Goal: Information Seeking & Learning: Learn about a topic

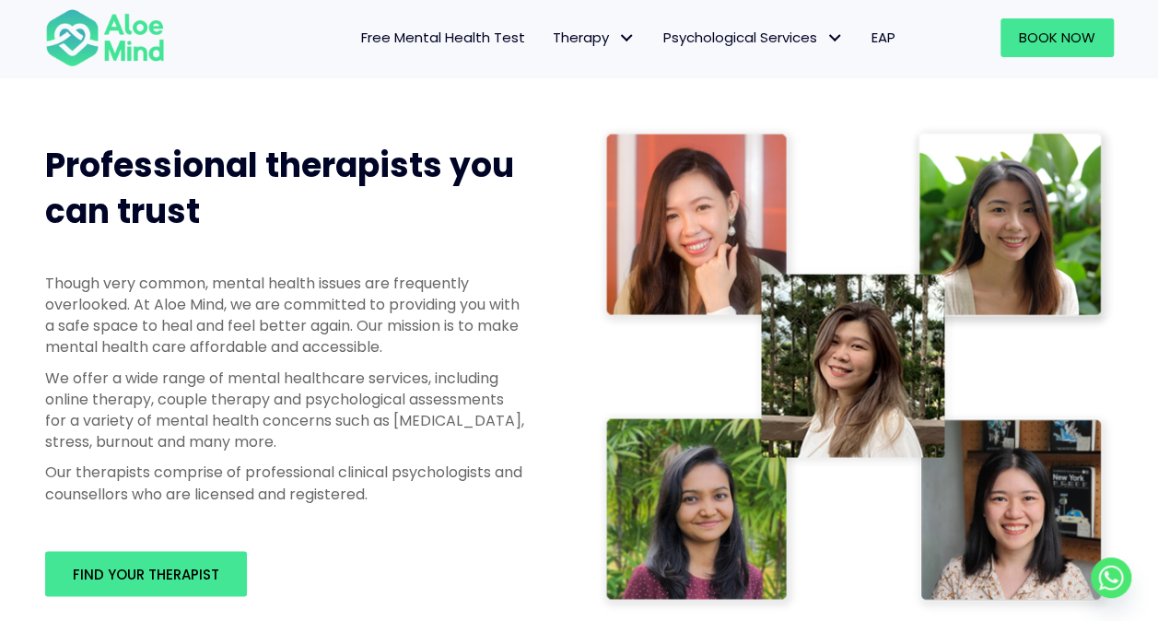
scroll to position [829, 0]
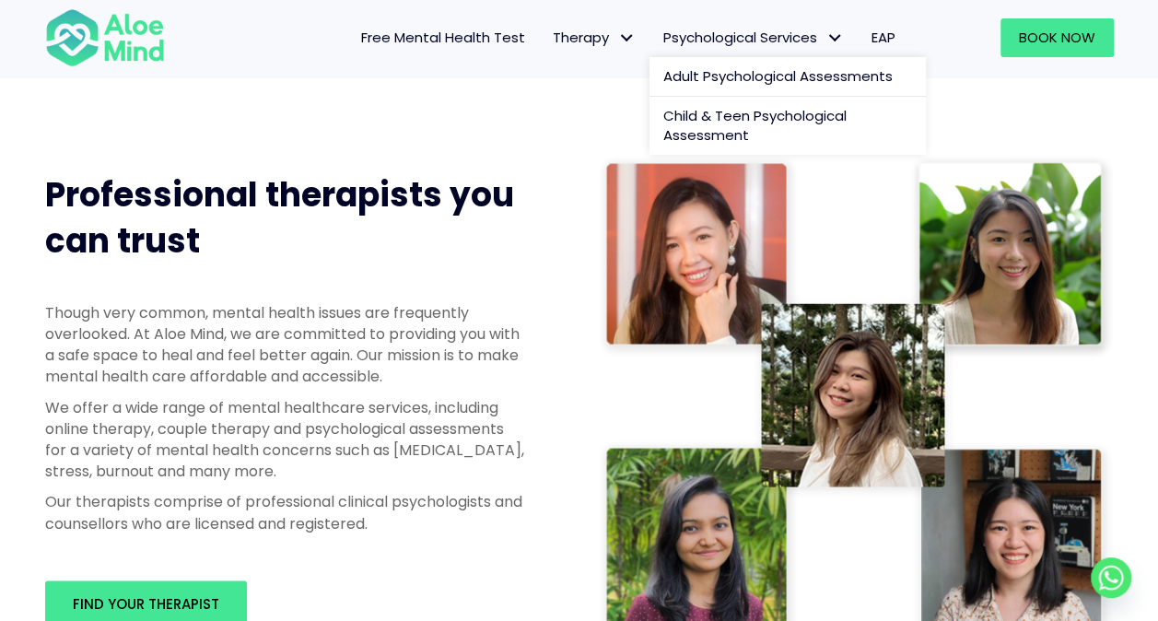
click at [772, 50] on link "Psychological Services" at bounding box center [754, 37] width 208 height 39
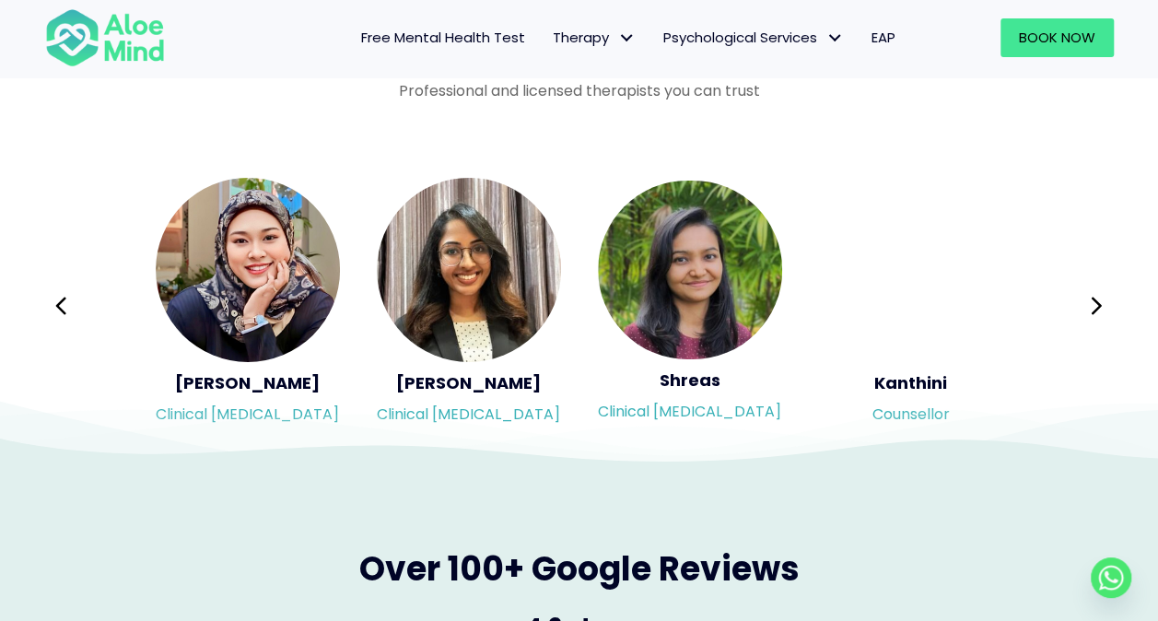
scroll to position [3041, 0]
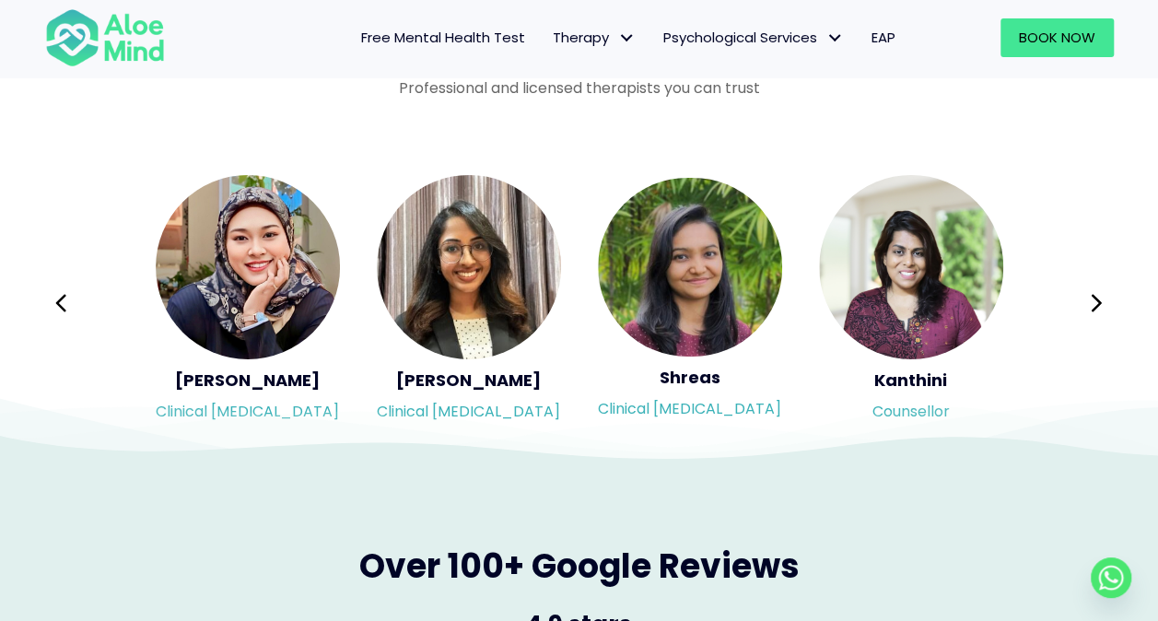
click at [921, 411] on icon at bounding box center [401, 430] width 1513 height 87
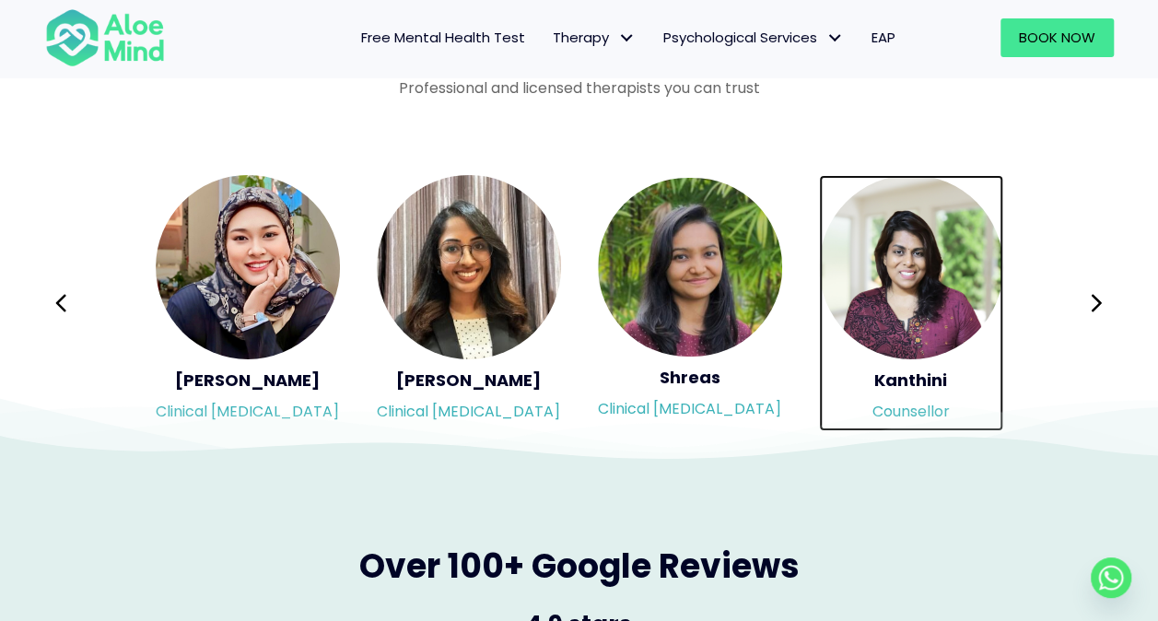
click at [917, 265] on img "Slide 6 of 3" at bounding box center [911, 267] width 184 height 184
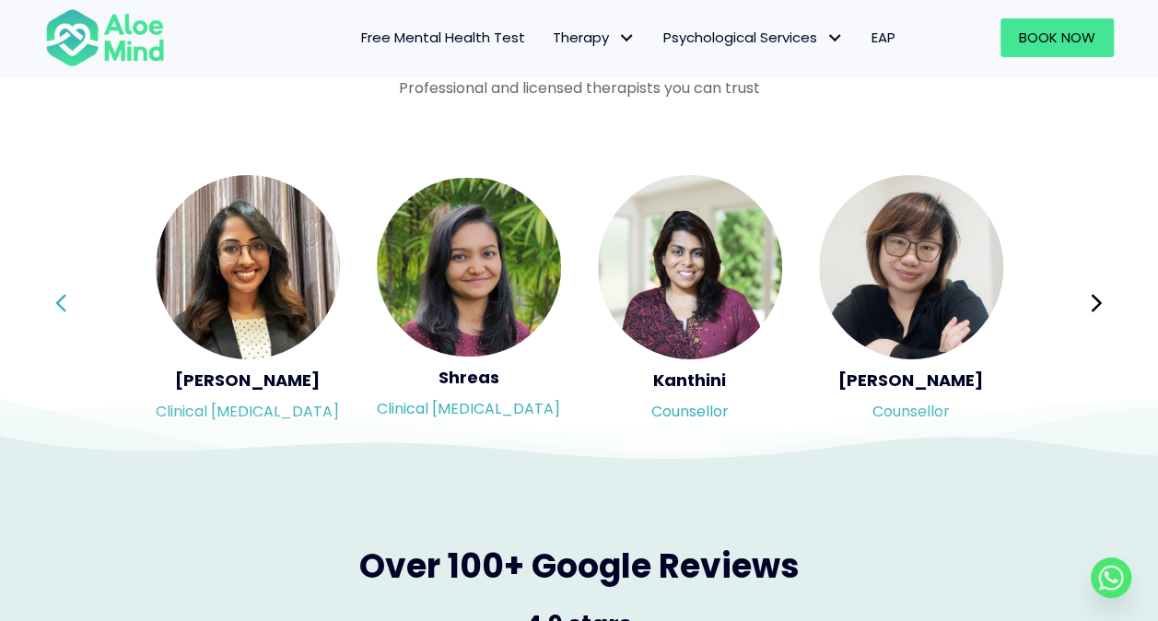
click at [59, 315] on icon at bounding box center [60, 303] width 13 height 35
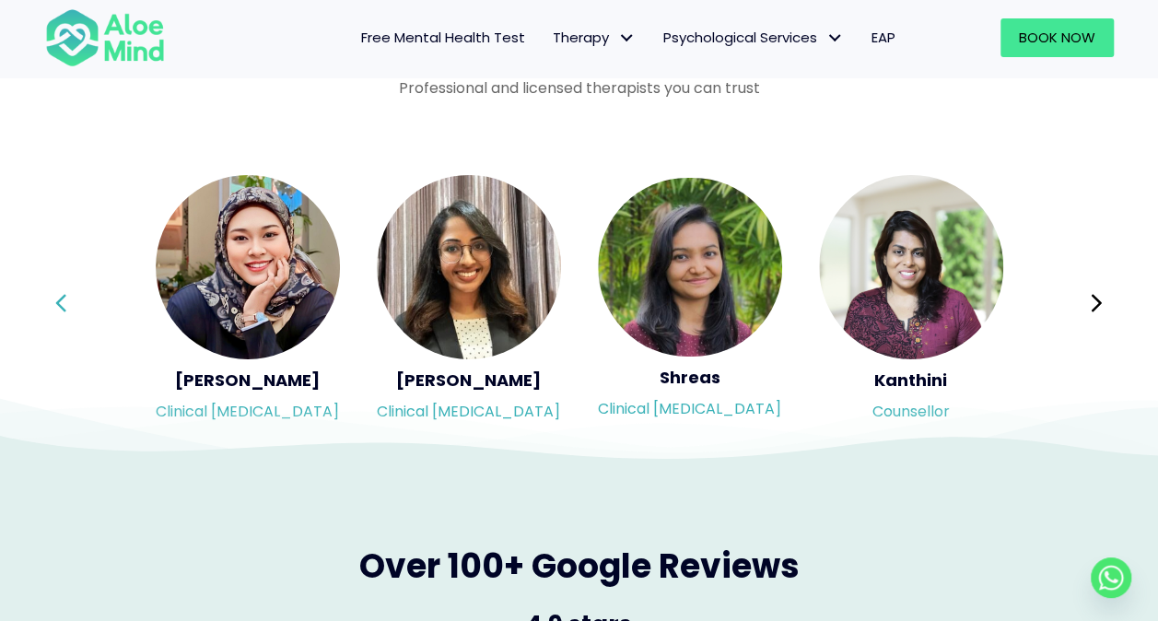
click at [59, 315] on icon at bounding box center [60, 303] width 13 height 35
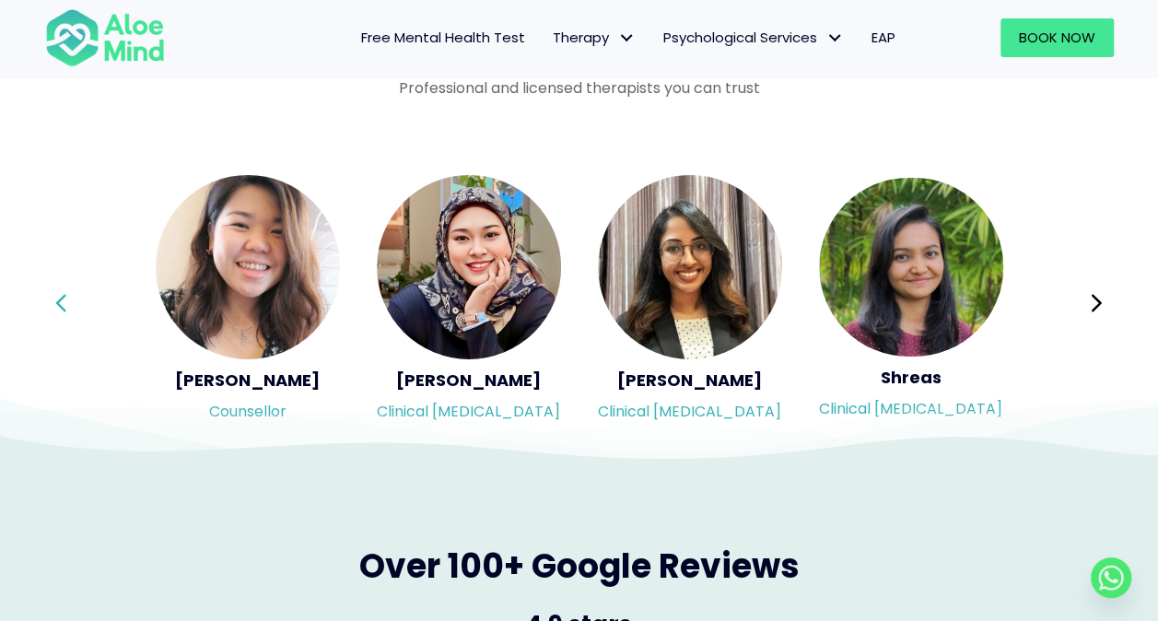
click at [59, 315] on icon at bounding box center [60, 303] width 13 height 35
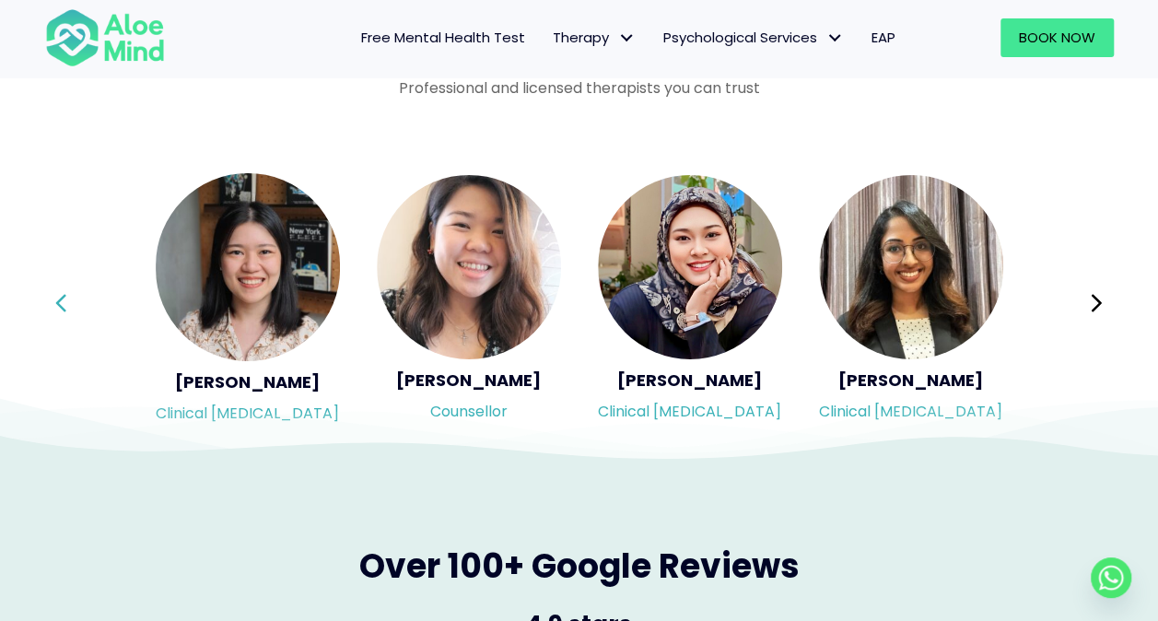
click at [59, 315] on div "Syndy Clinical [MEDICAL_DATA] Diveena Clinical [MEDICAL_DATA] Elynna Counsellor…" at bounding box center [579, 303] width 1069 height 260
click at [59, 315] on icon at bounding box center [60, 303] width 13 height 35
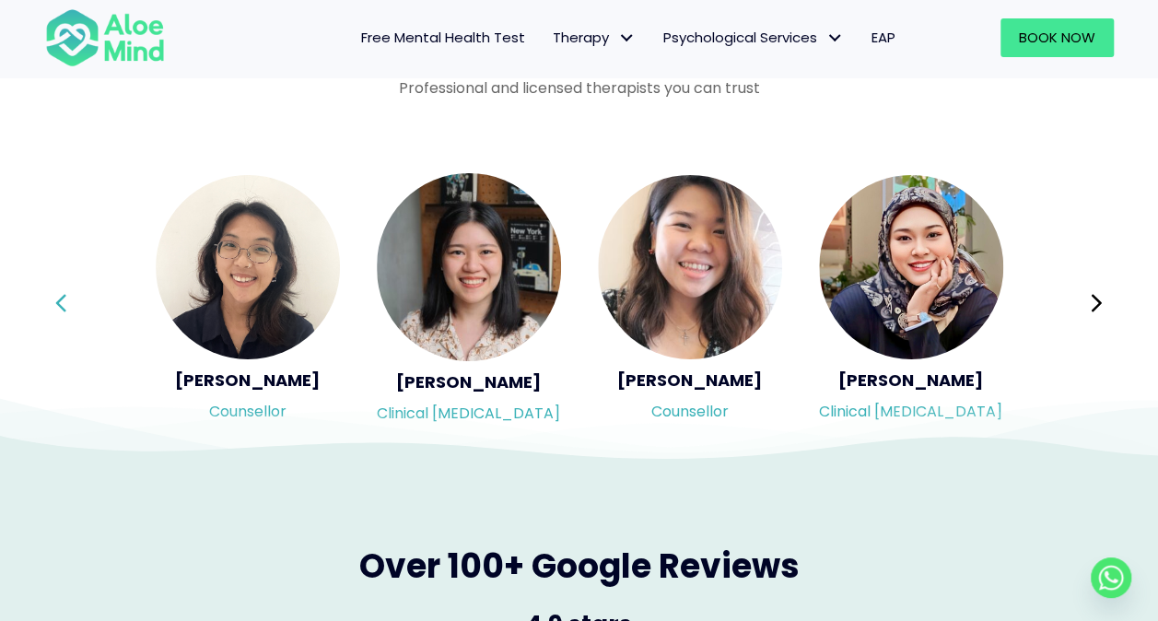
click at [59, 315] on div "Syndy Clinical [MEDICAL_DATA] Diveena Clinical [MEDICAL_DATA] Elynna Counsellor…" at bounding box center [579, 303] width 1069 height 260
click at [59, 315] on icon at bounding box center [60, 303] width 13 height 35
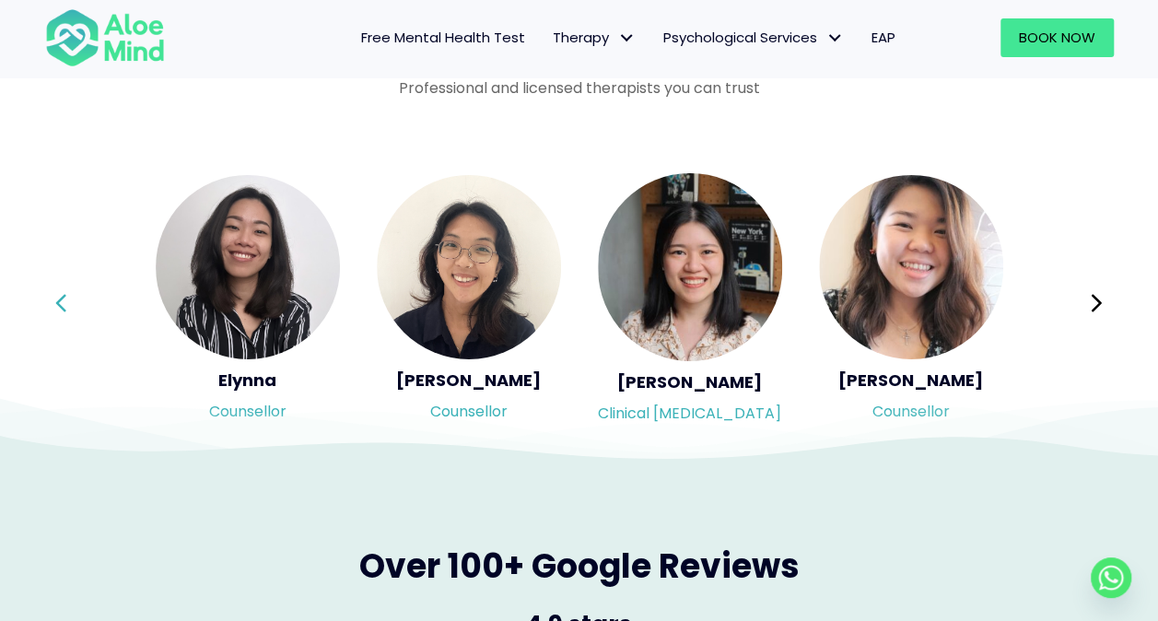
click at [59, 315] on div "Syndy Clinical [MEDICAL_DATA] Diveena Clinical [MEDICAL_DATA] Elynna Counsellor…" at bounding box center [579, 303] width 1069 height 260
click at [59, 315] on icon at bounding box center [60, 303] width 13 height 35
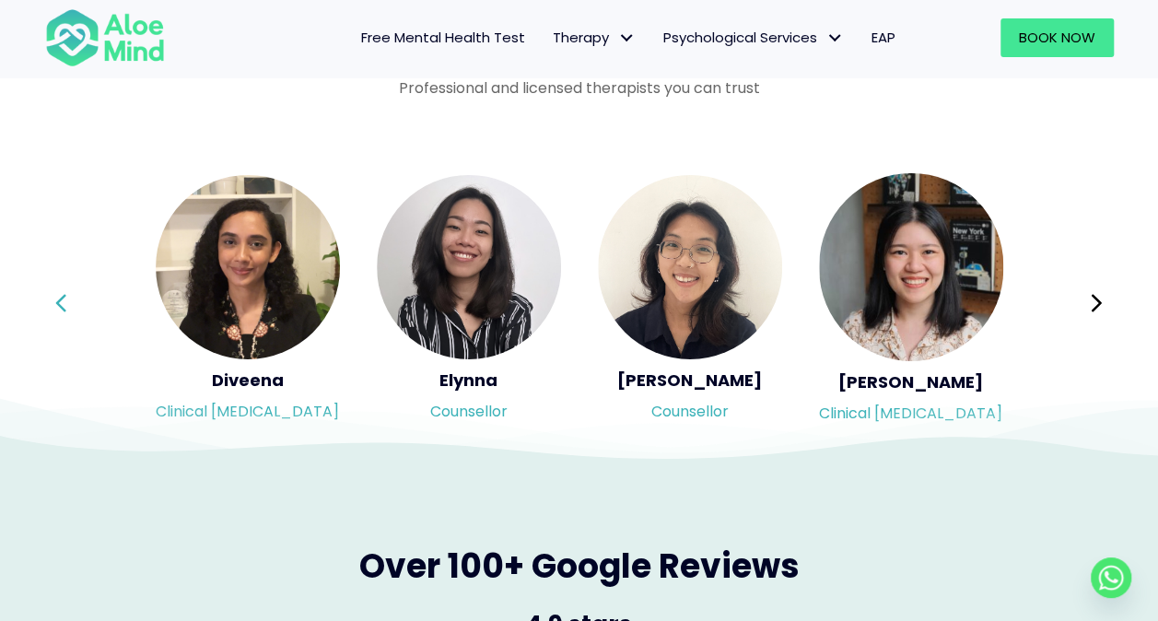
click at [59, 315] on div "Syndy Clinical [MEDICAL_DATA] Diveena Clinical [MEDICAL_DATA] Elynna Counsellor…" at bounding box center [579, 303] width 1069 height 260
click at [59, 315] on icon at bounding box center [60, 303] width 13 height 35
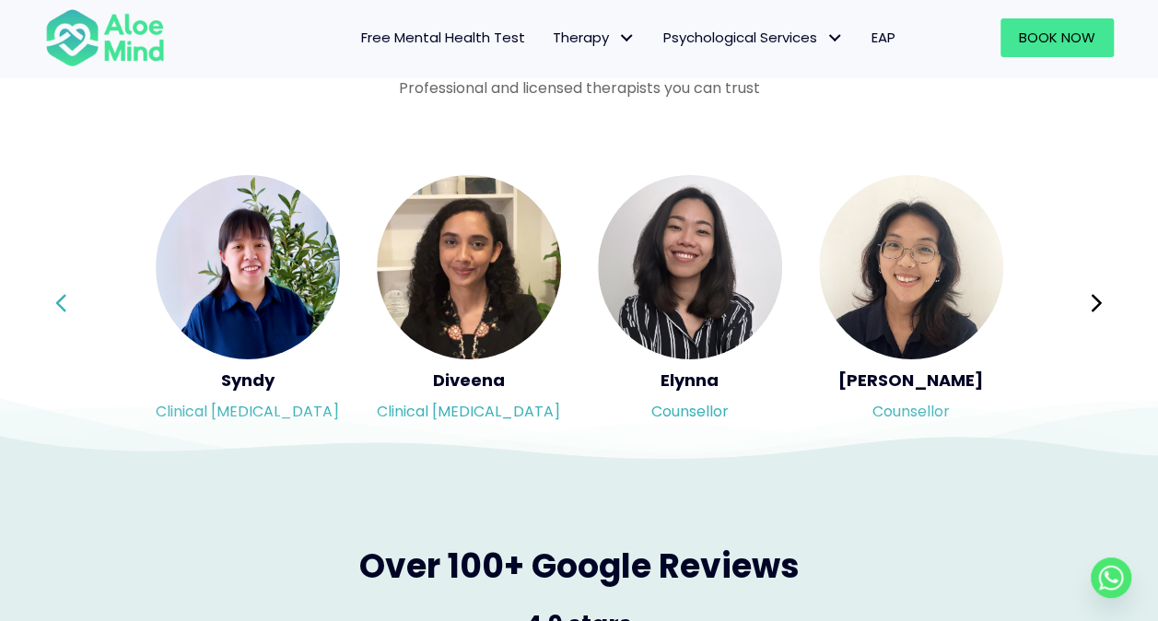
click at [59, 315] on div "Syndy Clinical [MEDICAL_DATA] Diveena Clinical [MEDICAL_DATA] Elynna Counsellor…" at bounding box center [579, 303] width 1069 height 260
click at [59, 315] on icon at bounding box center [60, 303] width 13 height 35
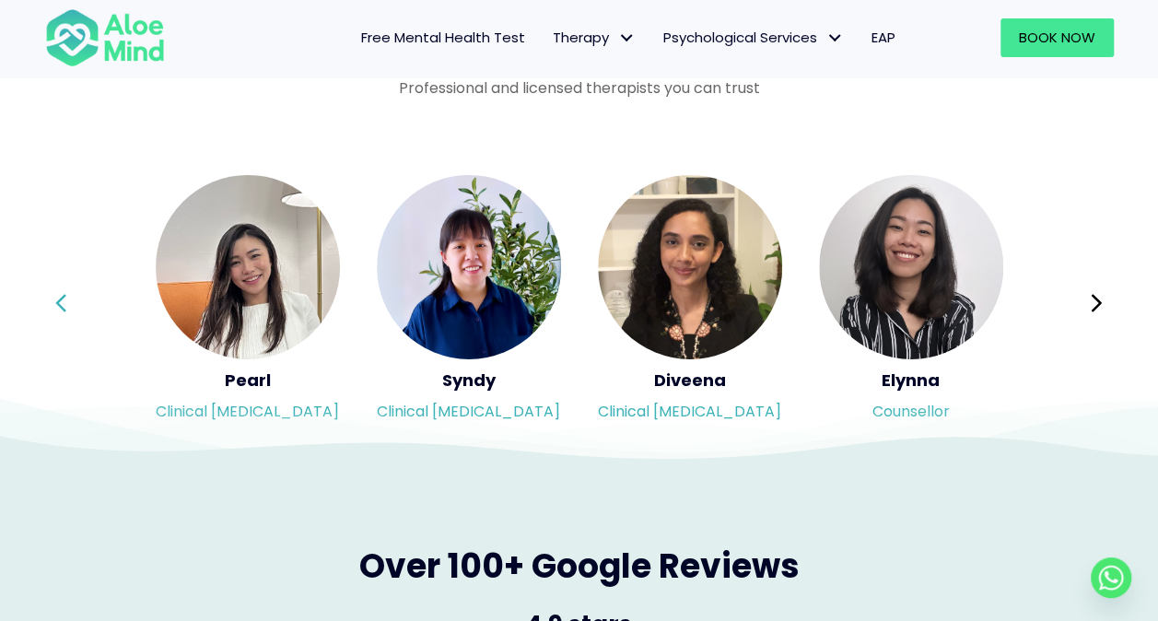
click at [59, 315] on div "Syndy Clinical [MEDICAL_DATA] Diveena Clinical [MEDICAL_DATA] Elynna Counsellor…" at bounding box center [579, 303] width 1069 height 260
click at [59, 315] on icon at bounding box center [60, 303] width 13 height 35
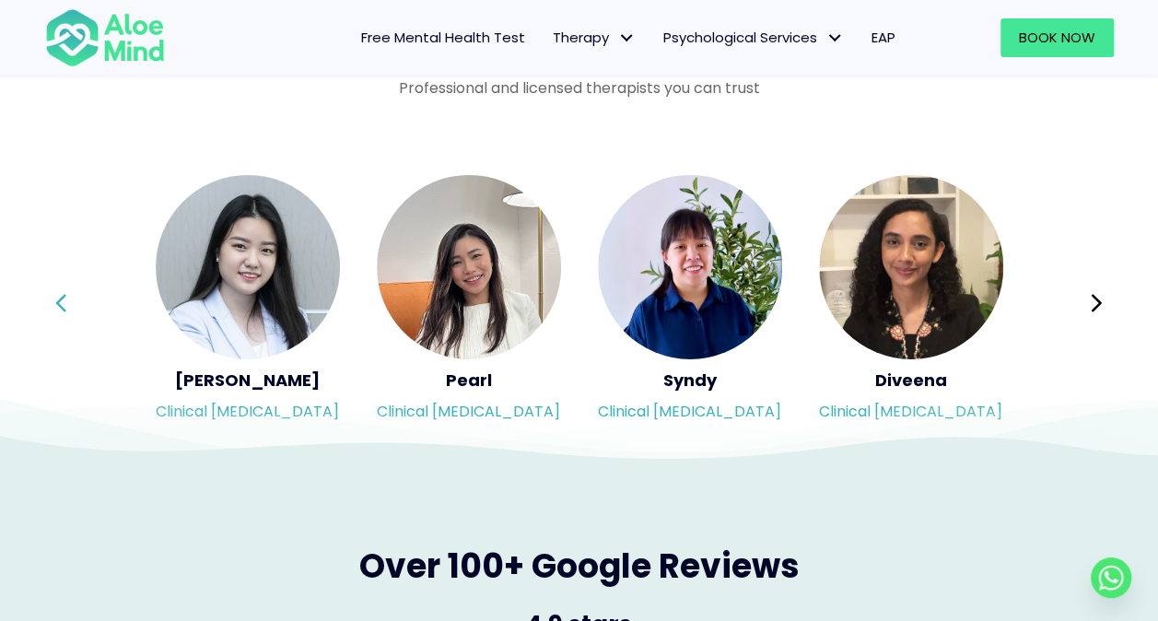
click at [59, 315] on div "Syndy Clinical [MEDICAL_DATA] Diveena Clinical [MEDICAL_DATA] Elynna Counsellor…" at bounding box center [579, 303] width 1069 height 260
click at [59, 315] on icon at bounding box center [60, 303] width 13 height 35
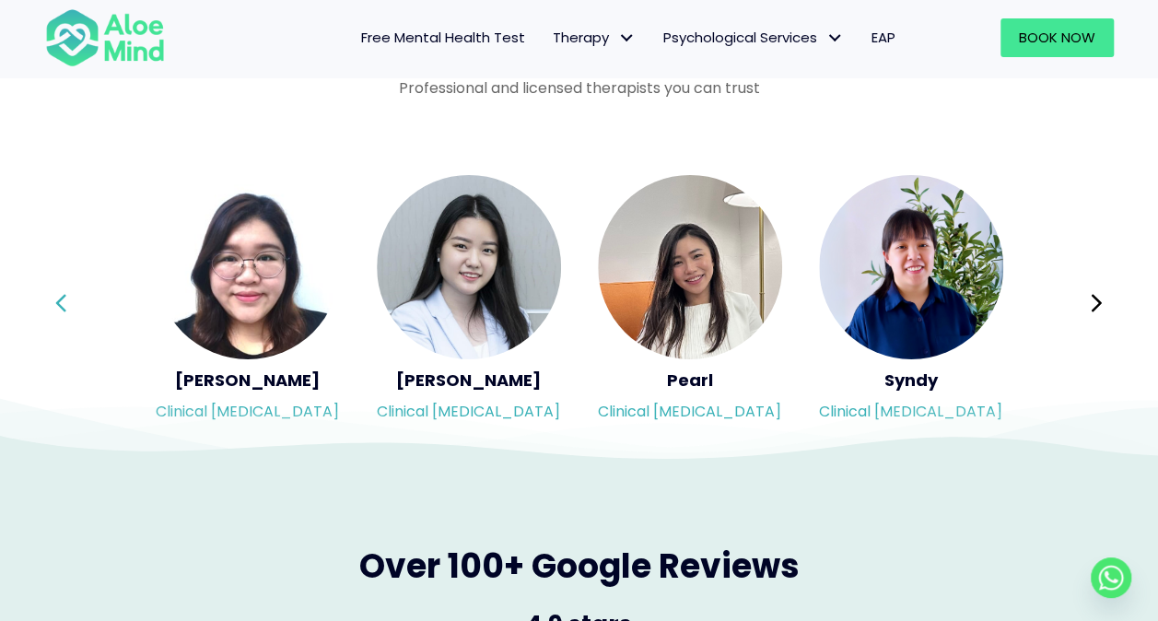
click at [59, 315] on div "Syndy Clinical [MEDICAL_DATA] Diveena Clinical [MEDICAL_DATA] Elynna Counsellor…" at bounding box center [579, 303] width 1069 height 260
click at [63, 315] on icon at bounding box center [60, 303] width 13 height 35
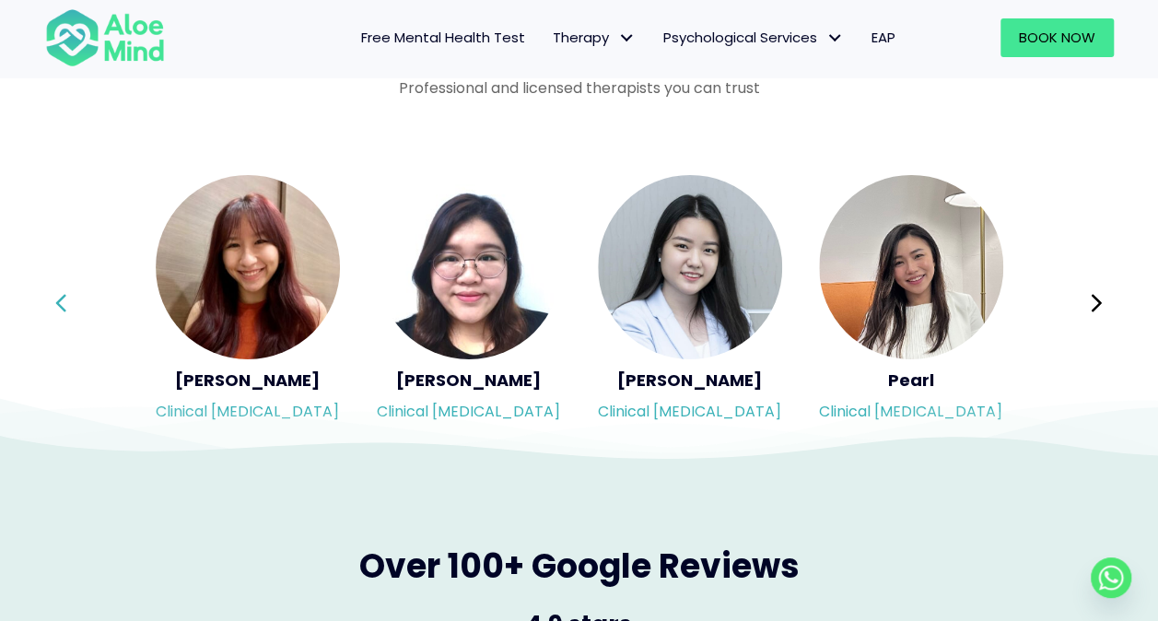
click at [63, 315] on div "Syndy Clinical [MEDICAL_DATA] Diveena Clinical [MEDICAL_DATA] Elynna Counsellor…" at bounding box center [579, 303] width 1069 height 260
click at [63, 315] on icon at bounding box center [60, 303] width 13 height 35
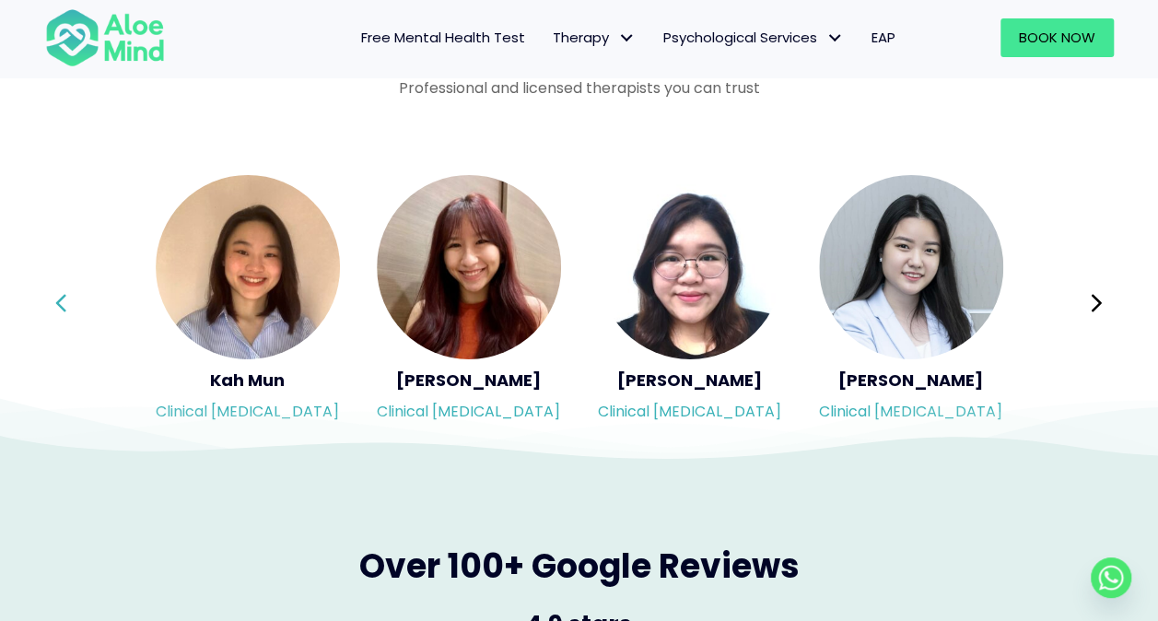
click at [63, 315] on div "Syndy Clinical [MEDICAL_DATA] Diveena Clinical [MEDICAL_DATA] Elynna Counsellor…" at bounding box center [579, 303] width 1069 height 260
click at [63, 315] on icon at bounding box center [60, 303] width 13 height 35
click at [63, 315] on div "Syndy Clinical [MEDICAL_DATA] Diveena Clinical [MEDICAL_DATA] Elynna Counsellor…" at bounding box center [579, 303] width 1069 height 260
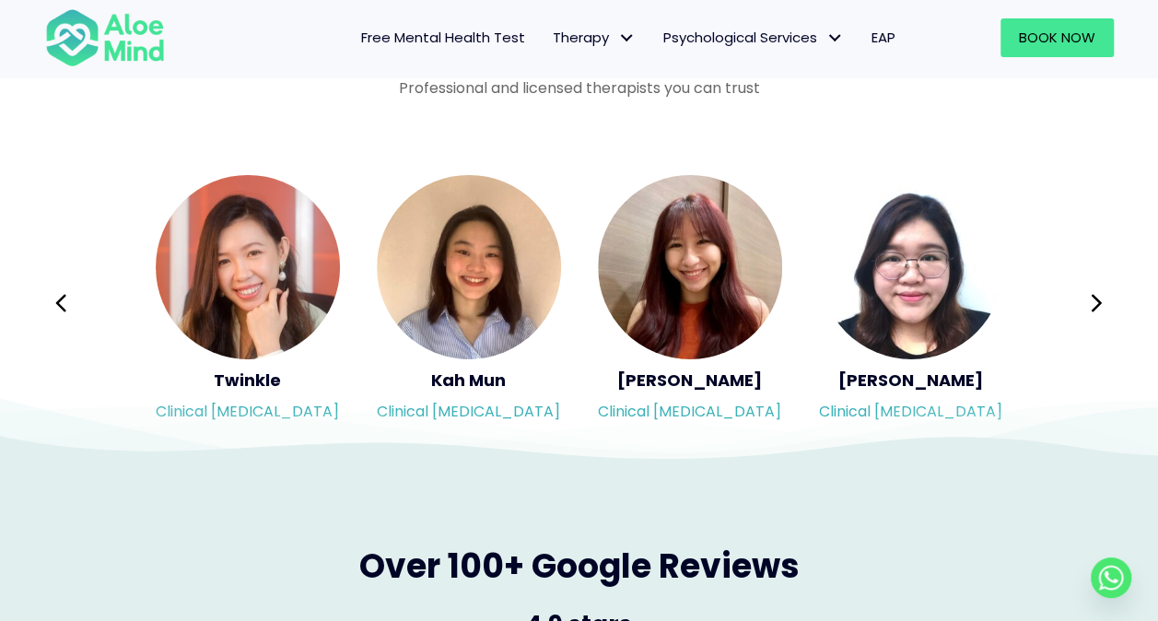
click at [63, 315] on div "Syndy Clinical [MEDICAL_DATA] Diveena Clinical [MEDICAL_DATA] Elynna Counsellor…" at bounding box center [579, 303] width 1069 height 260
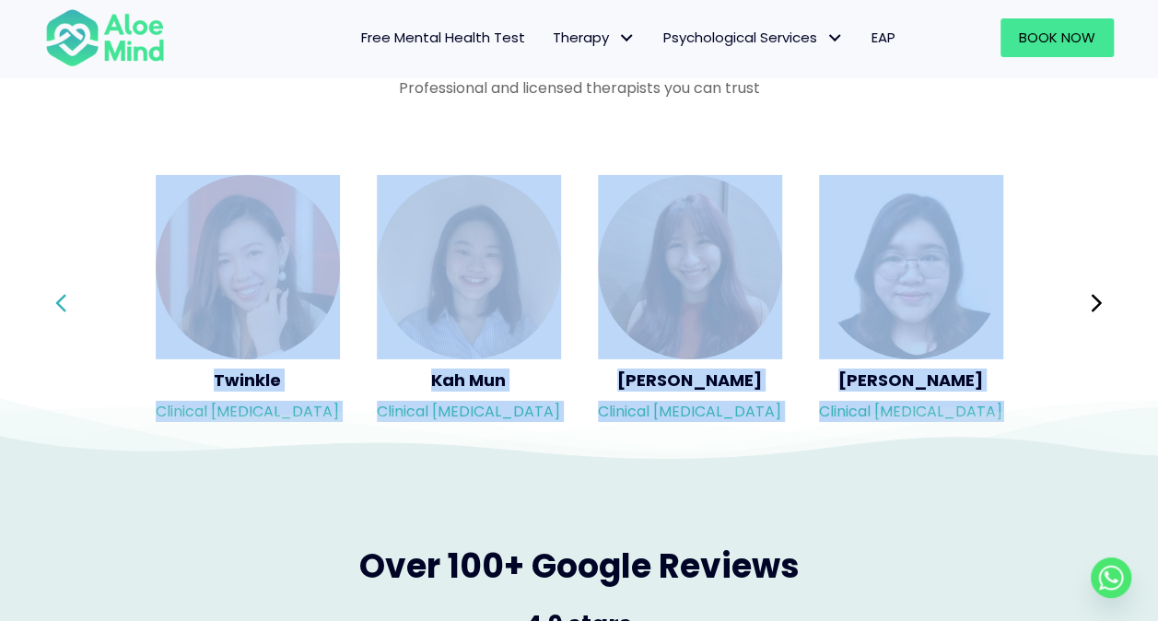
click at [63, 315] on icon at bounding box center [60, 303] width 13 height 35
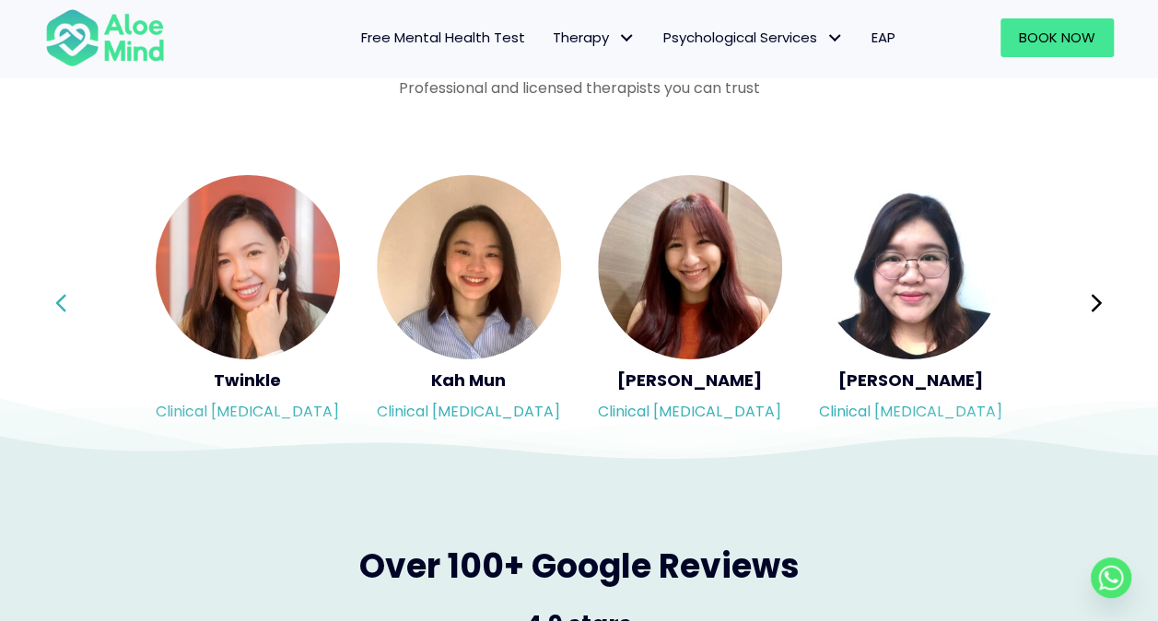
click at [63, 315] on div "Syndy Clinical [MEDICAL_DATA] Diveena Clinical [MEDICAL_DATA] Elynna Counsellor…" at bounding box center [579, 303] width 1069 height 260
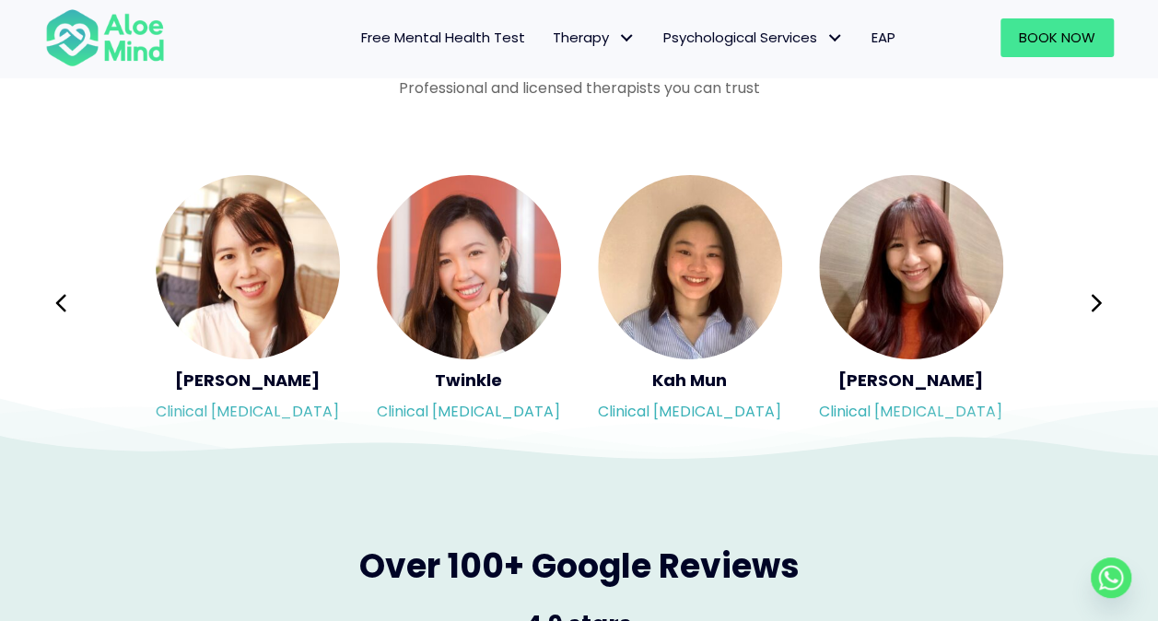
click at [63, 315] on div "Syndy Clinical [MEDICAL_DATA] Diveena Clinical [MEDICAL_DATA] Elynna Counsellor…" at bounding box center [579, 303] width 1069 height 260
click at [63, 315] on icon at bounding box center [60, 303] width 13 height 35
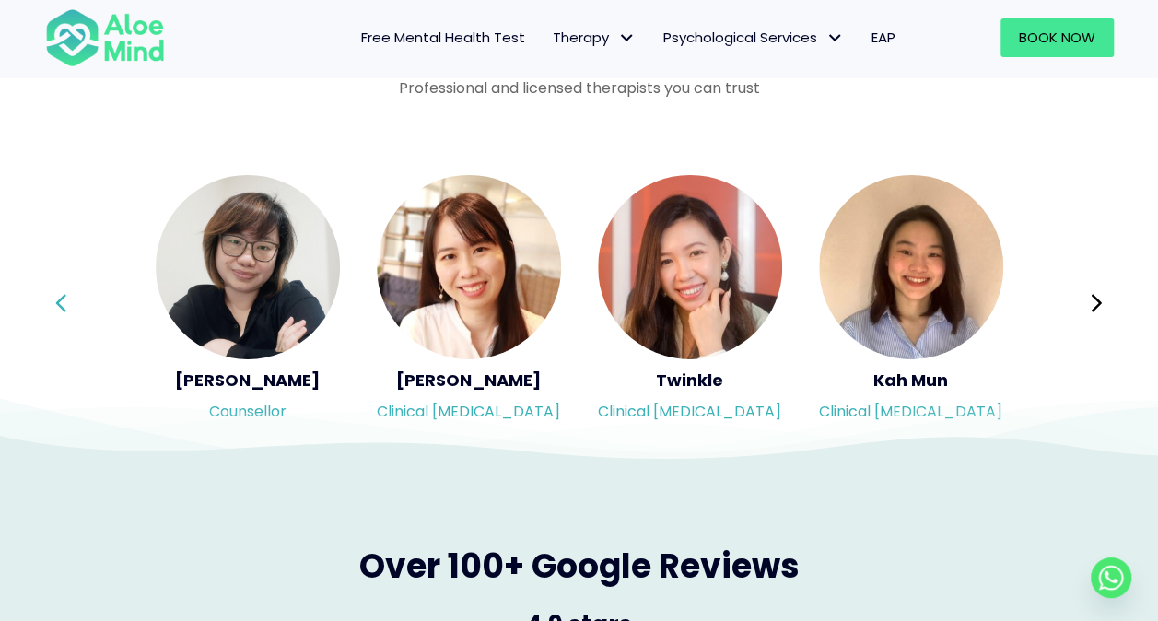
click at [63, 315] on div "Syndy Clinical [MEDICAL_DATA] Diveena Clinical [MEDICAL_DATA] Elynna Counsellor…" at bounding box center [579, 303] width 1069 height 260
click at [63, 315] on icon at bounding box center [60, 303] width 13 height 35
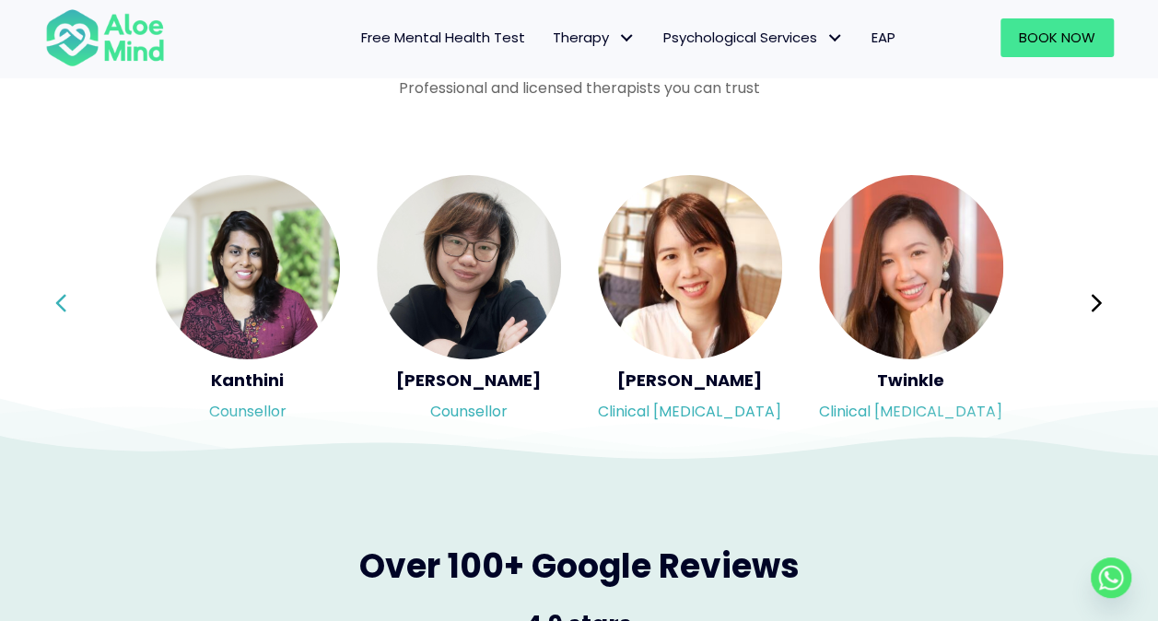
click at [63, 315] on div "Syndy Clinical [MEDICAL_DATA] Diveena Clinical [MEDICAL_DATA] Elynna Counsellor…" at bounding box center [579, 303] width 1069 height 260
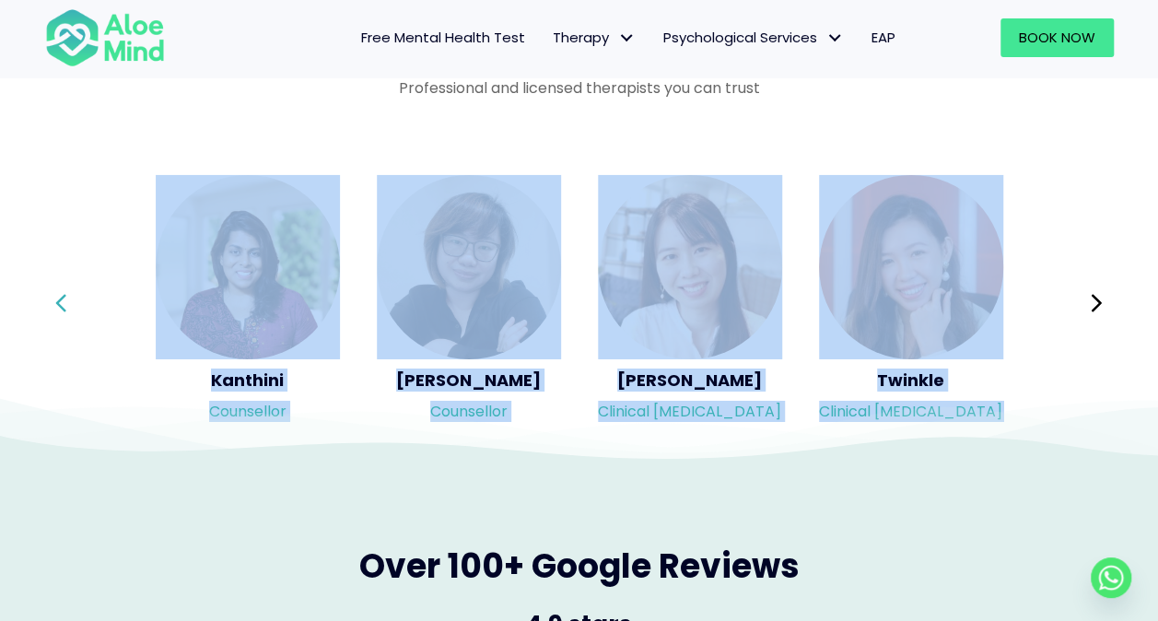
click at [63, 315] on icon at bounding box center [60, 303] width 13 height 35
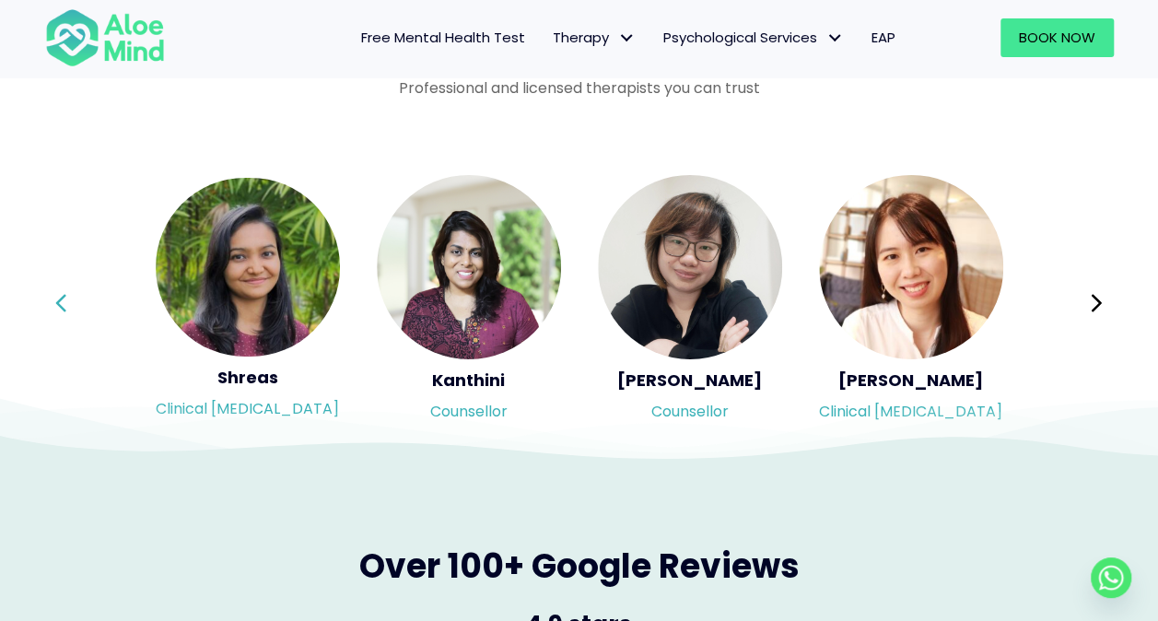
click at [63, 315] on div "Syndy Clinical [MEDICAL_DATA] Diveena Clinical [MEDICAL_DATA] Elynna Counsellor…" at bounding box center [579, 303] width 1069 height 260
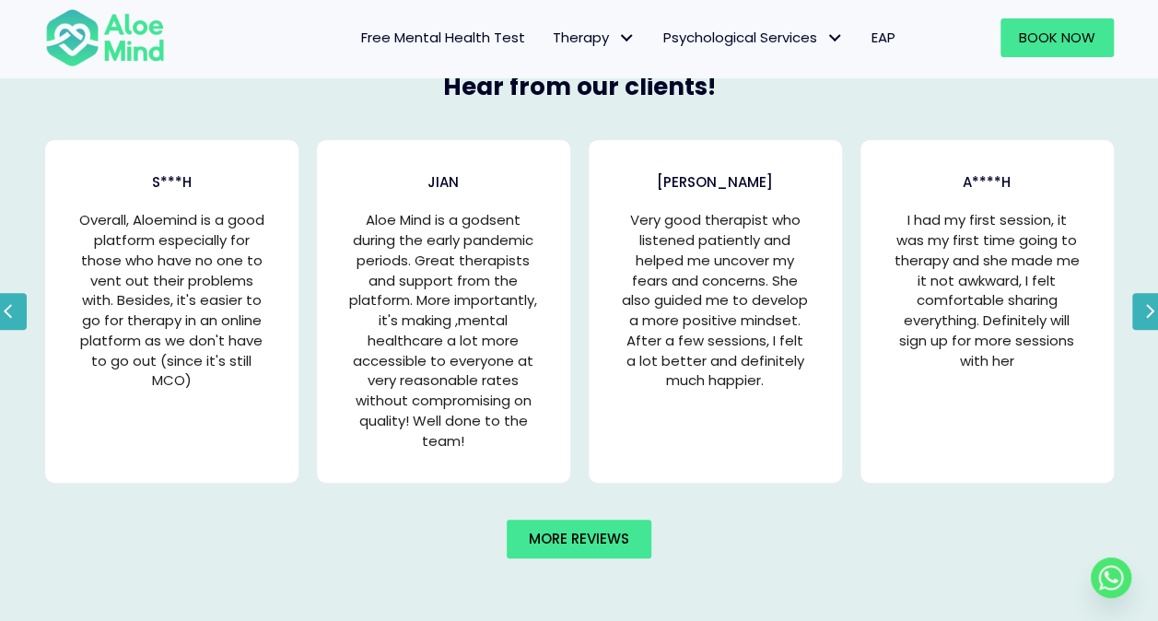
scroll to position [3871, 0]
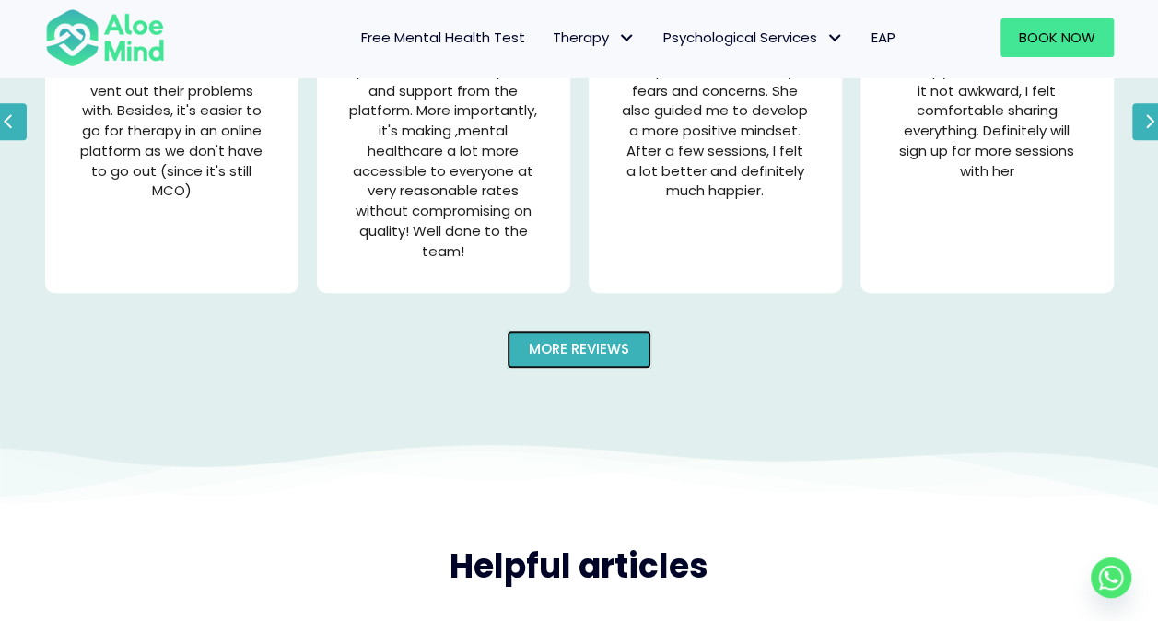
click at [594, 338] on link "More reviews" at bounding box center [579, 349] width 145 height 39
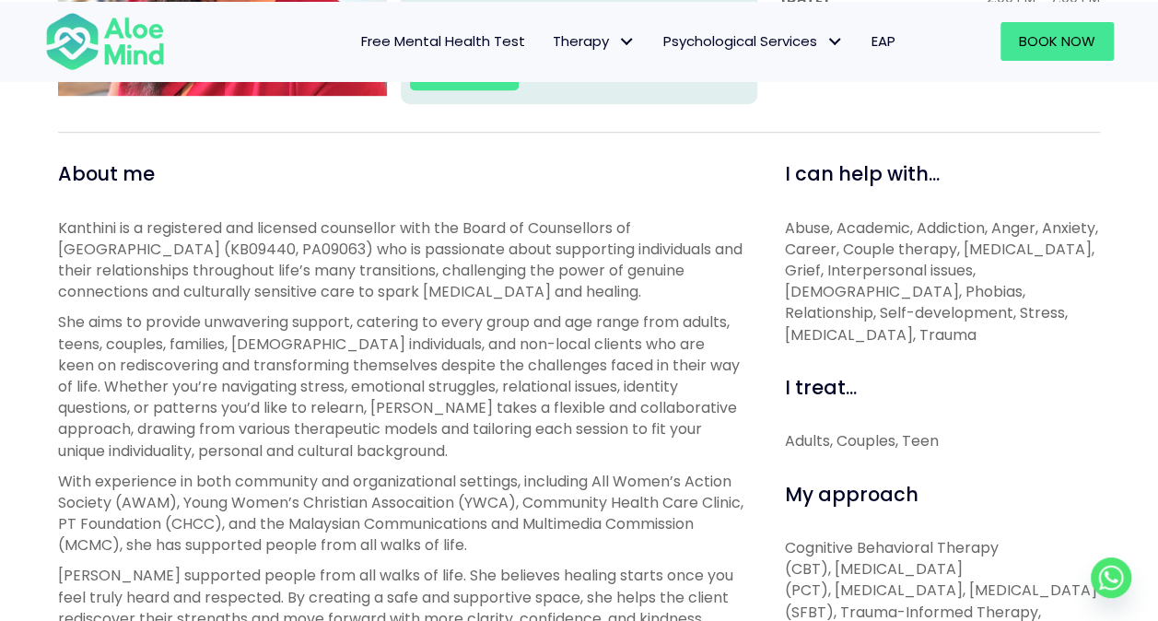
scroll to position [369, 0]
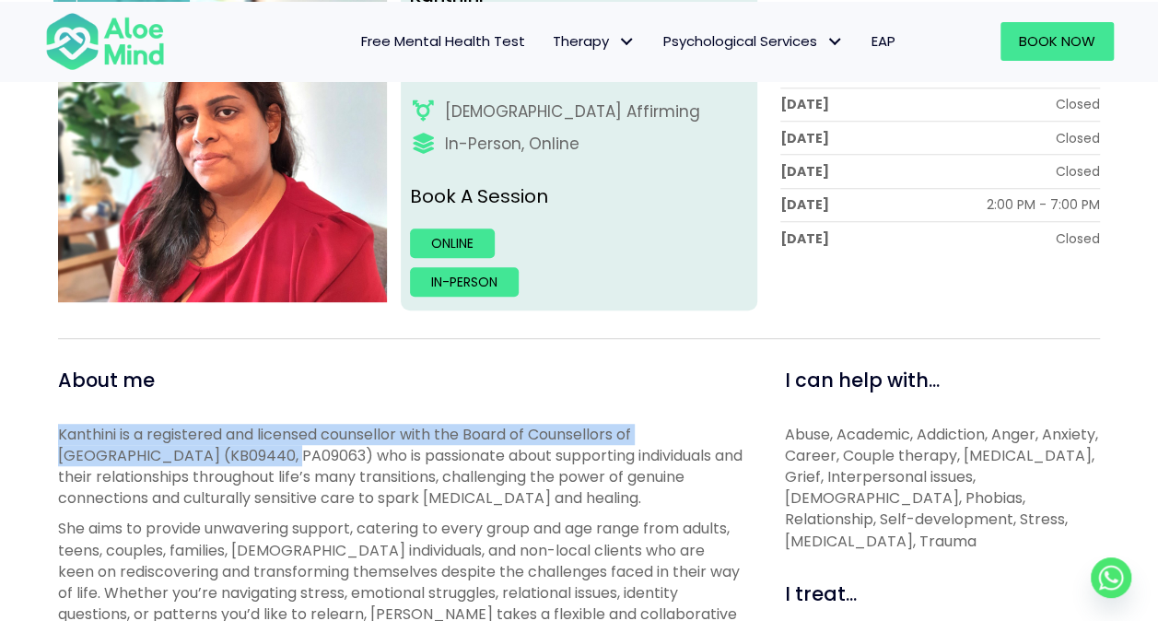
drag, startPoint x: 57, startPoint y: 428, endPoint x: 209, endPoint y: 446, distance: 153.2
click at [209, 446] on p "Kanthini is a registered and licensed counsellor with the Board of Counsellors …" at bounding box center [401, 467] width 686 height 86
copy p "Kanthini is a registered and licensed counsellor with the Board of Counsellors …"
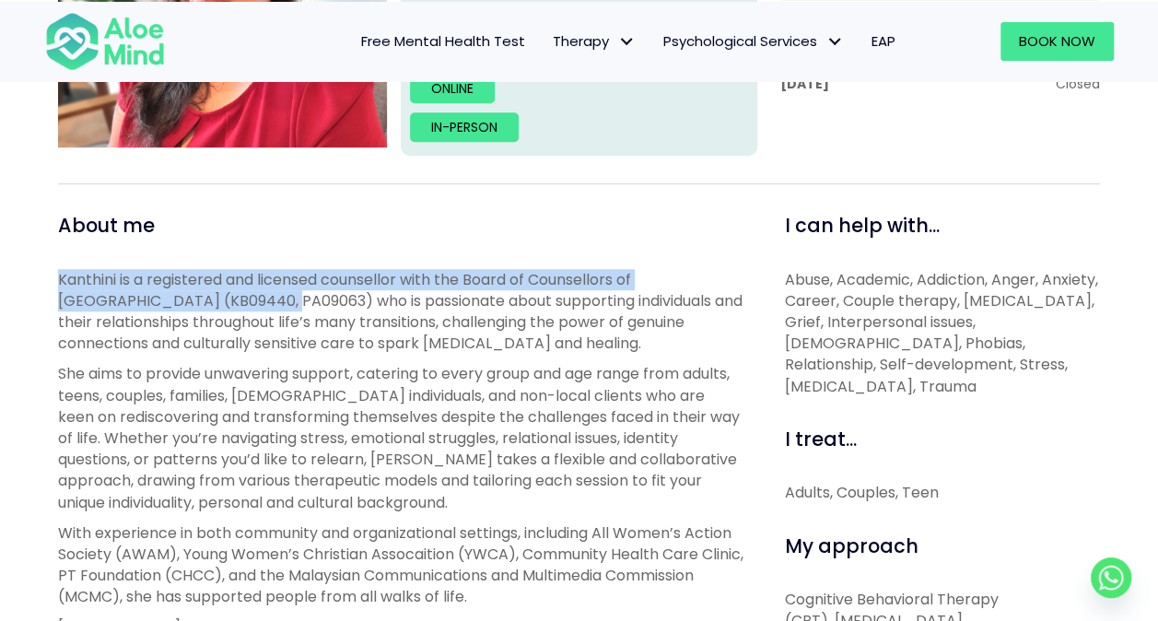
scroll to position [737, 0]
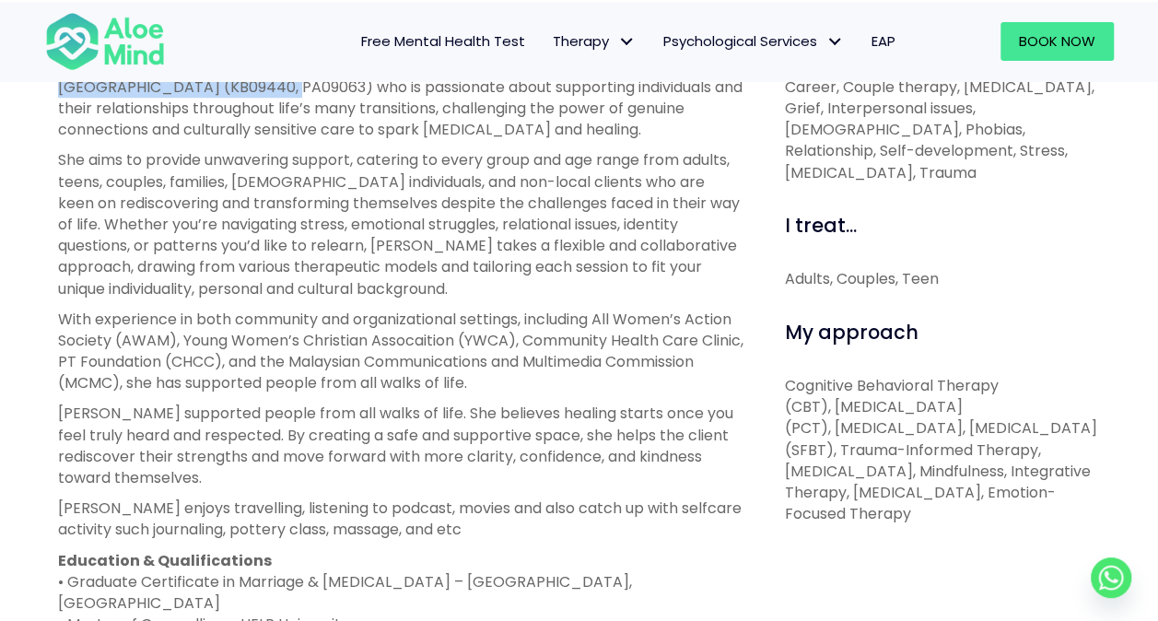
click at [260, 381] on p "With experience in both community and organizational settings, including All Wo…" at bounding box center [401, 352] width 686 height 86
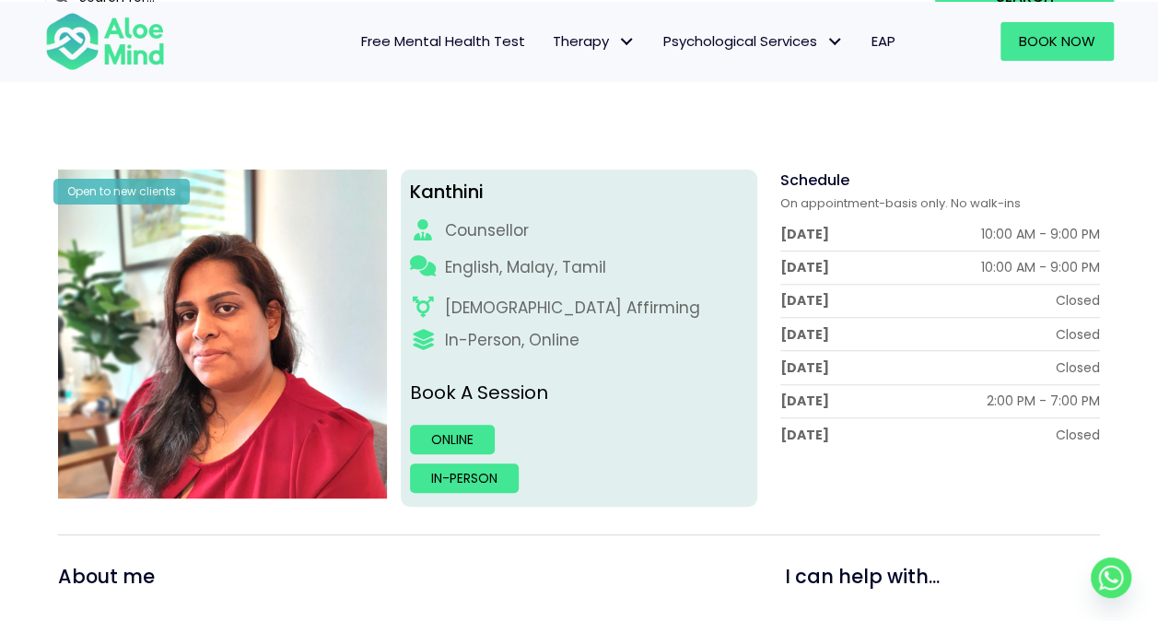
scroll to position [0, 0]
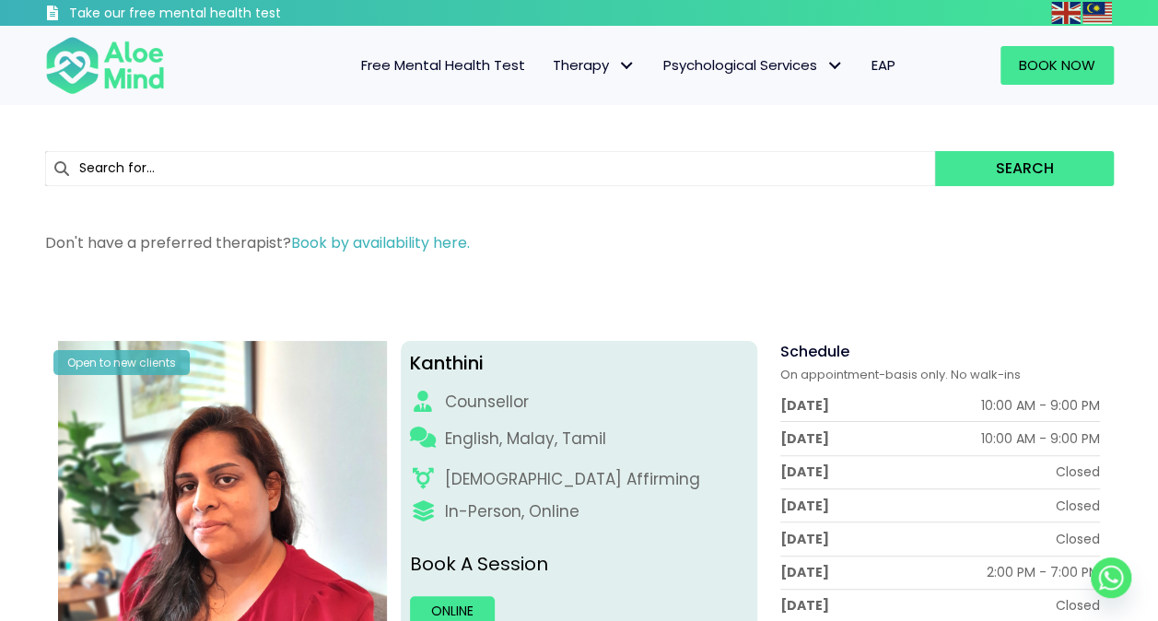
click at [175, 363] on div "Open to new clients" at bounding box center [121, 362] width 136 height 25
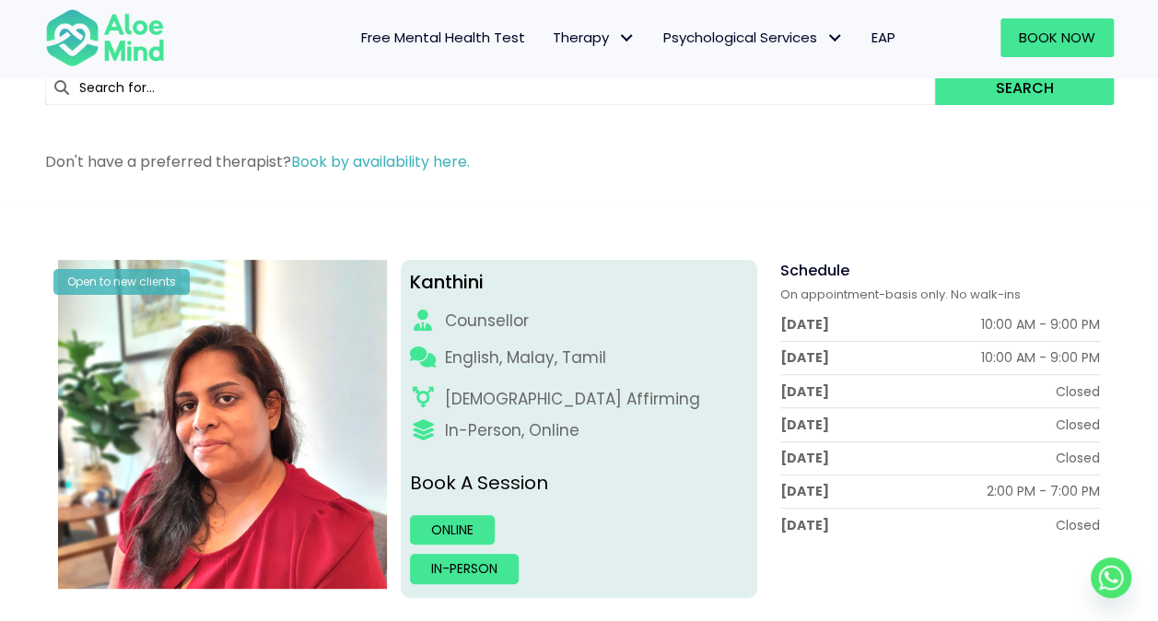
scroll to position [184, 0]
